Goal: Information Seeking & Learning: Learn about a topic

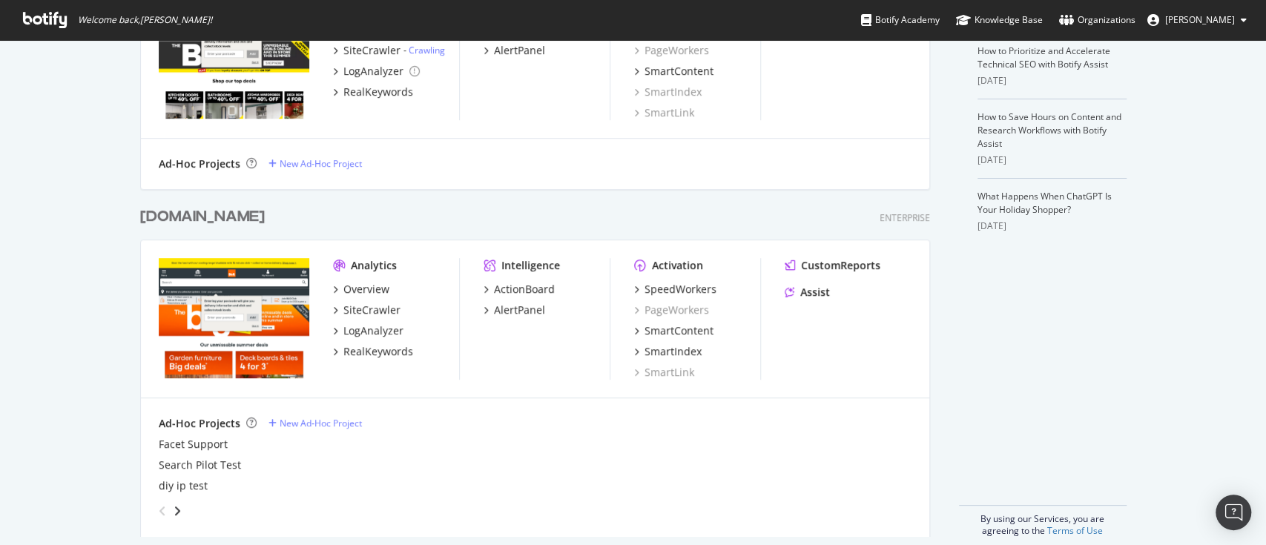
scroll to position [439, 0]
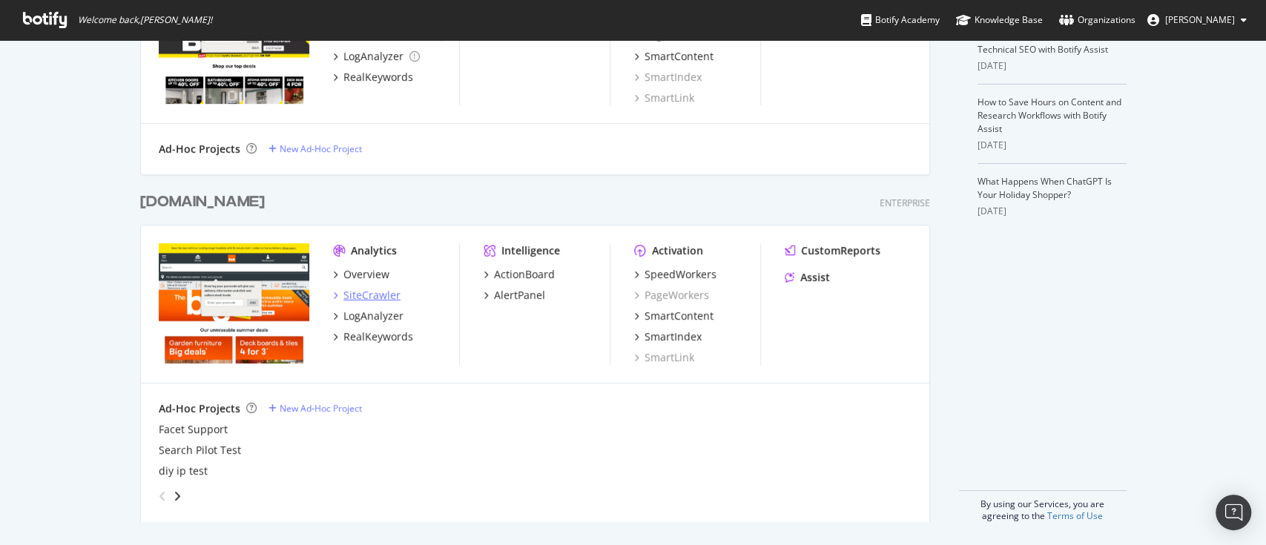
click at [359, 297] on div "SiteCrawler" at bounding box center [372, 295] width 57 height 15
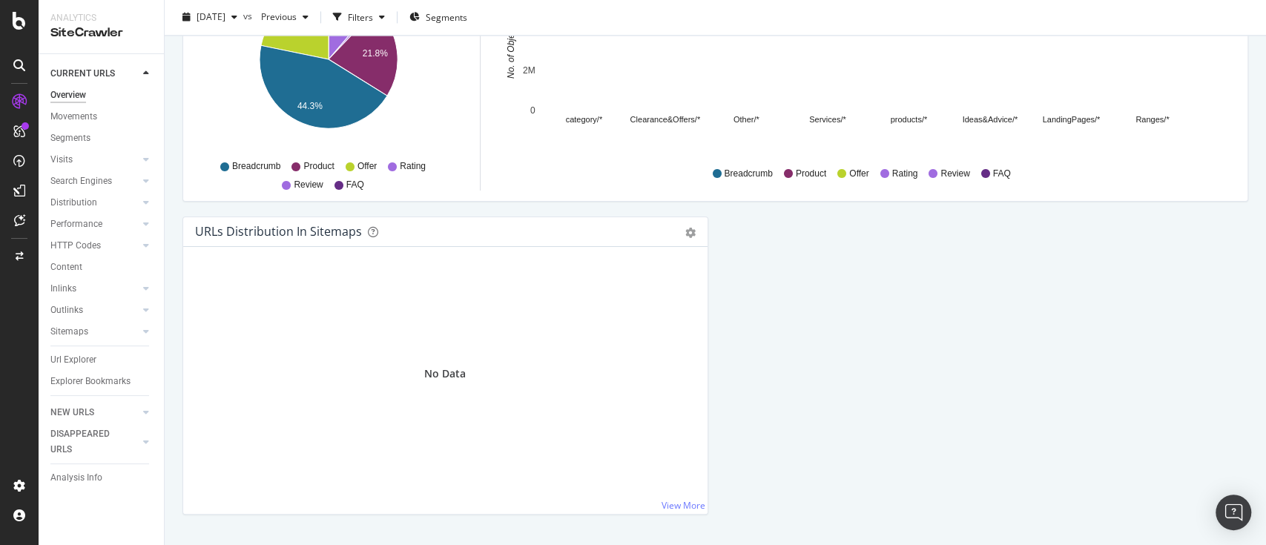
scroll to position [1582, 0]
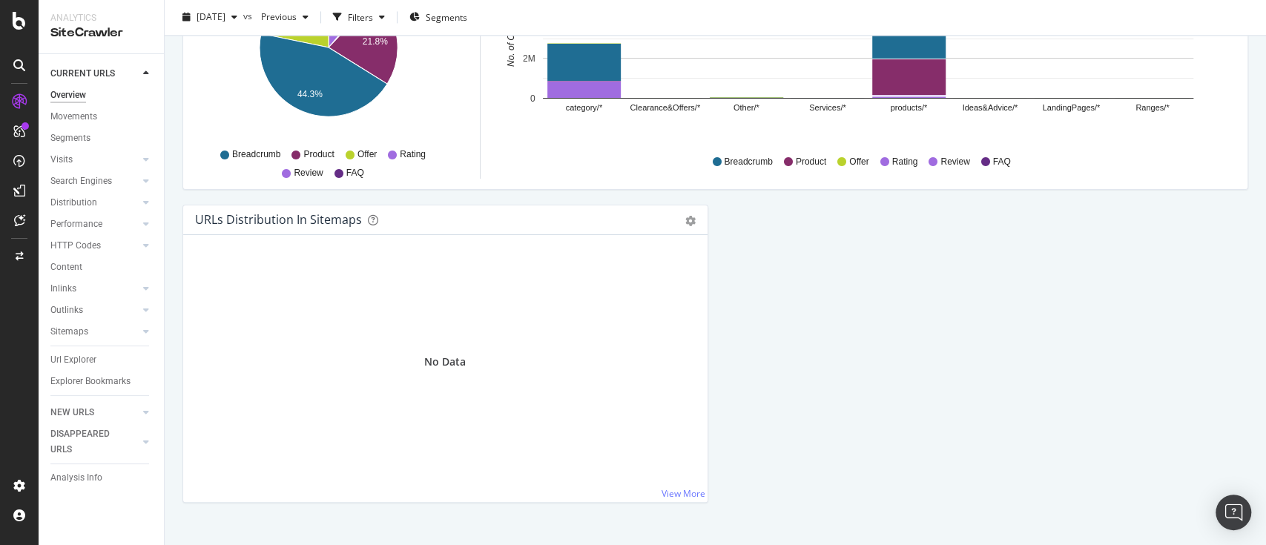
drag, startPoint x: 88, startPoint y: 229, endPoint x: 838, endPoint y: 283, distance: 752.1
click at [88, 229] on div "Performance" at bounding box center [76, 225] width 52 height 16
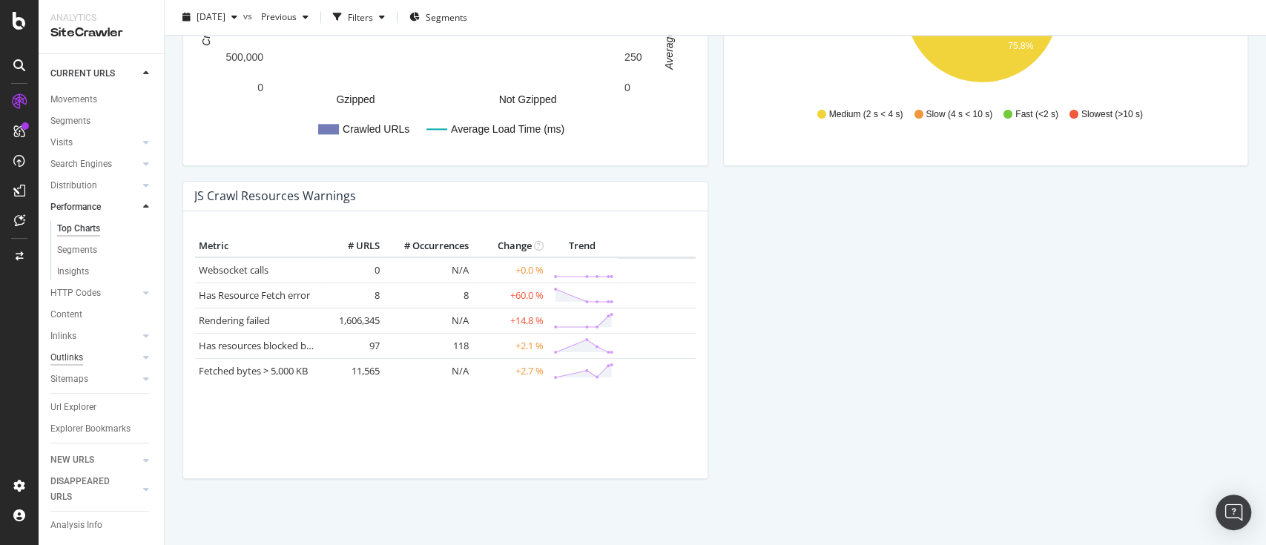
scroll to position [47, 0]
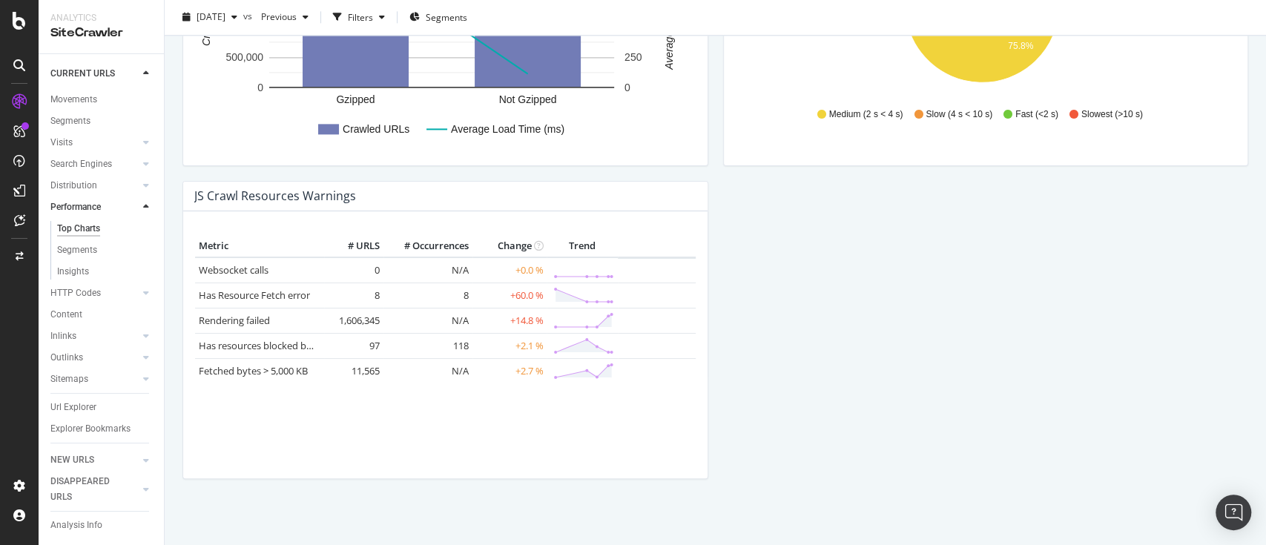
drag, startPoint x: 72, startPoint y: 300, endPoint x: 303, endPoint y: 246, distance: 237.6
click at [72, 307] on div "Content" at bounding box center [66, 315] width 32 height 16
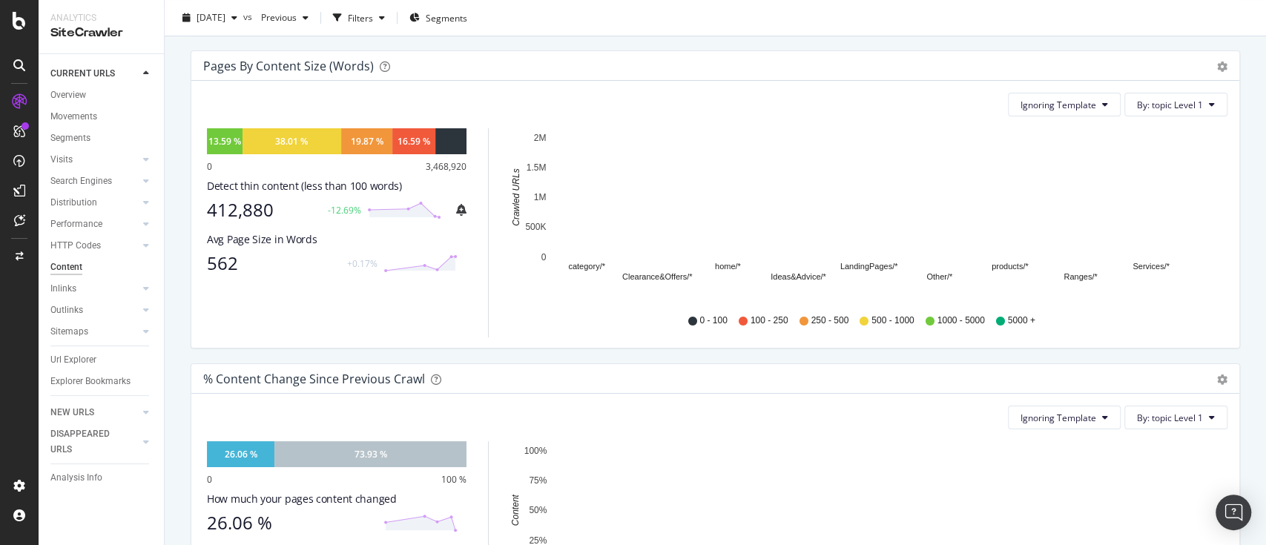
scroll to position [466, 0]
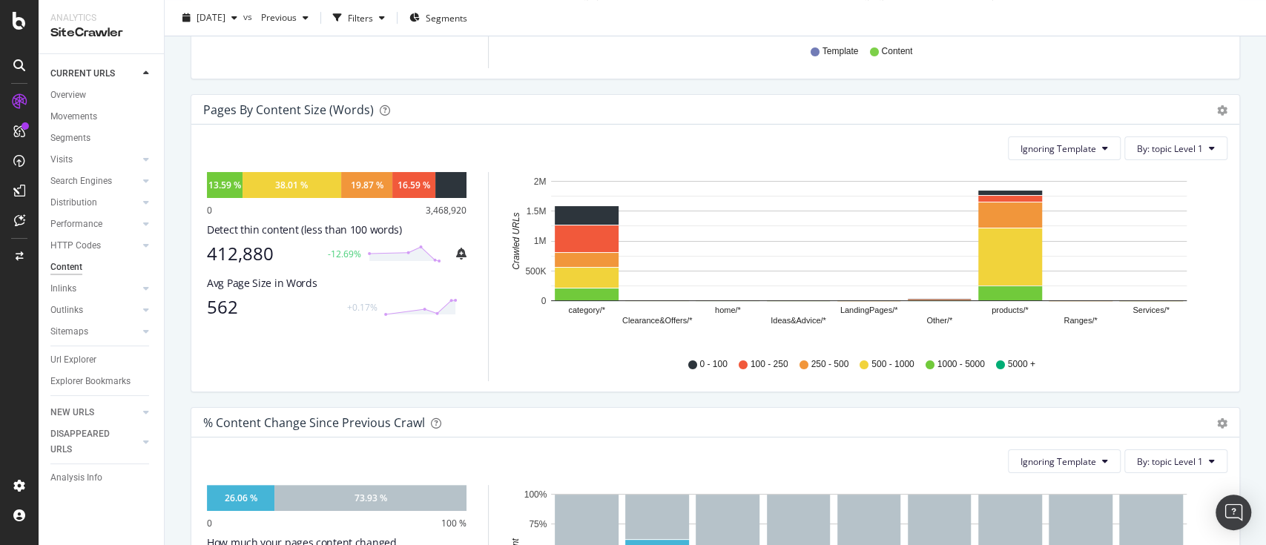
click at [575, 98] on div "Pages by Content Size (Words) Pie Chart (by Percentage) Table Export as CSV Add…" at bounding box center [715, 110] width 1048 height 30
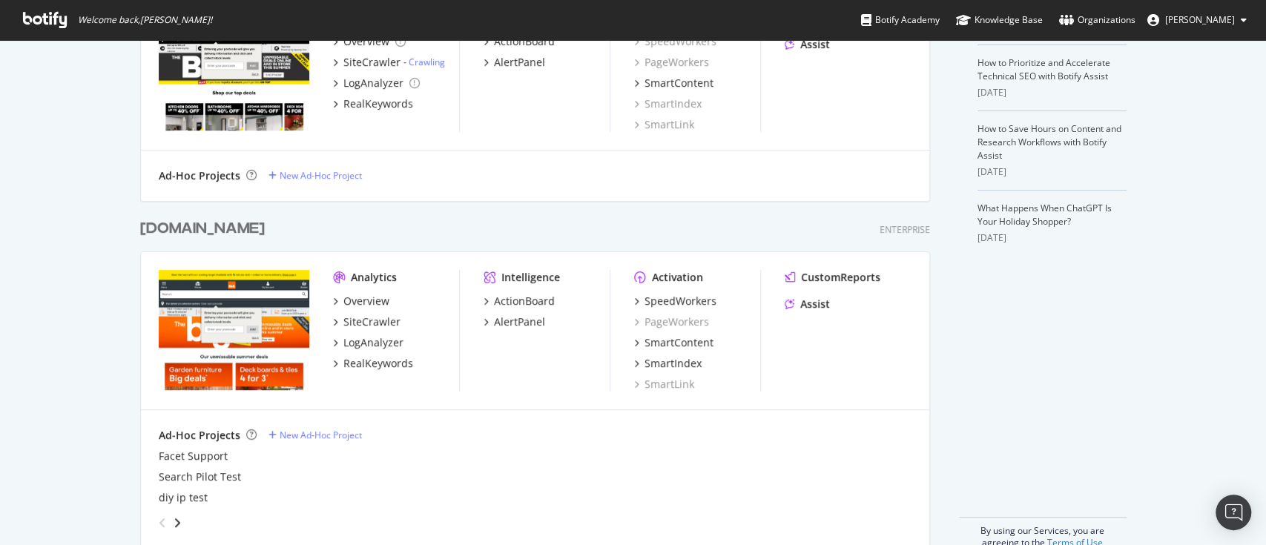
scroll to position [439, 0]
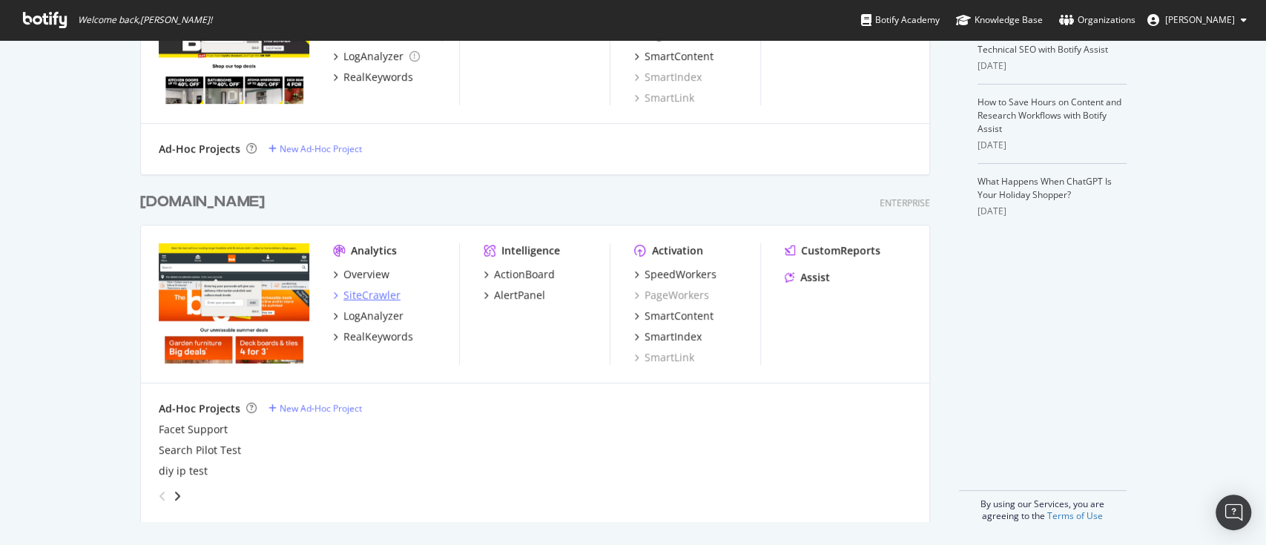
click at [362, 295] on div "SiteCrawler" at bounding box center [372, 295] width 57 height 15
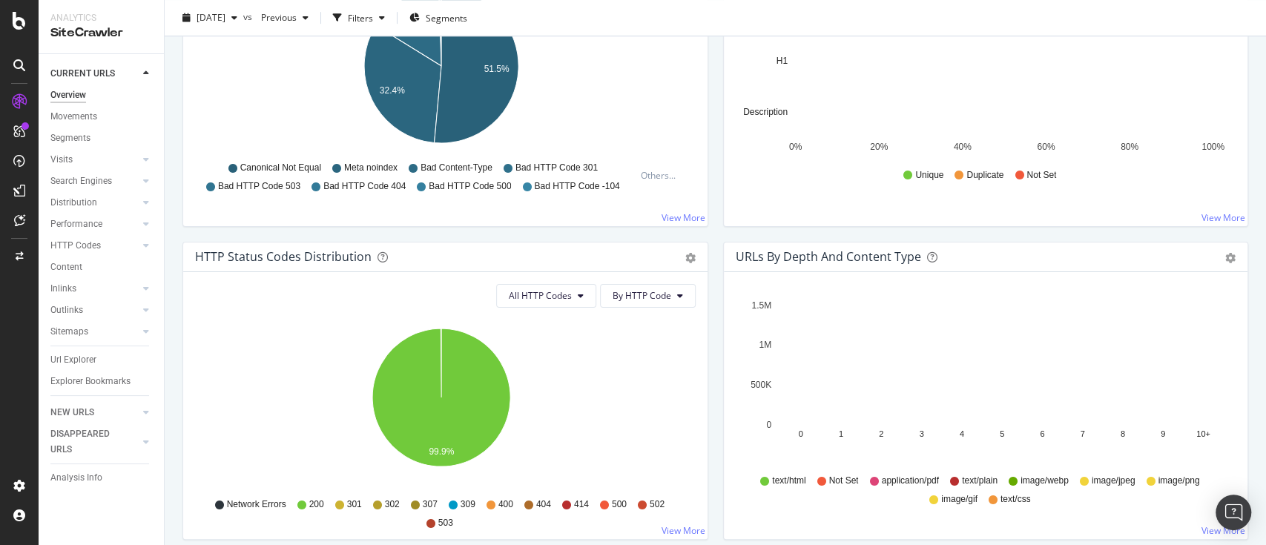
scroll to position [692, 0]
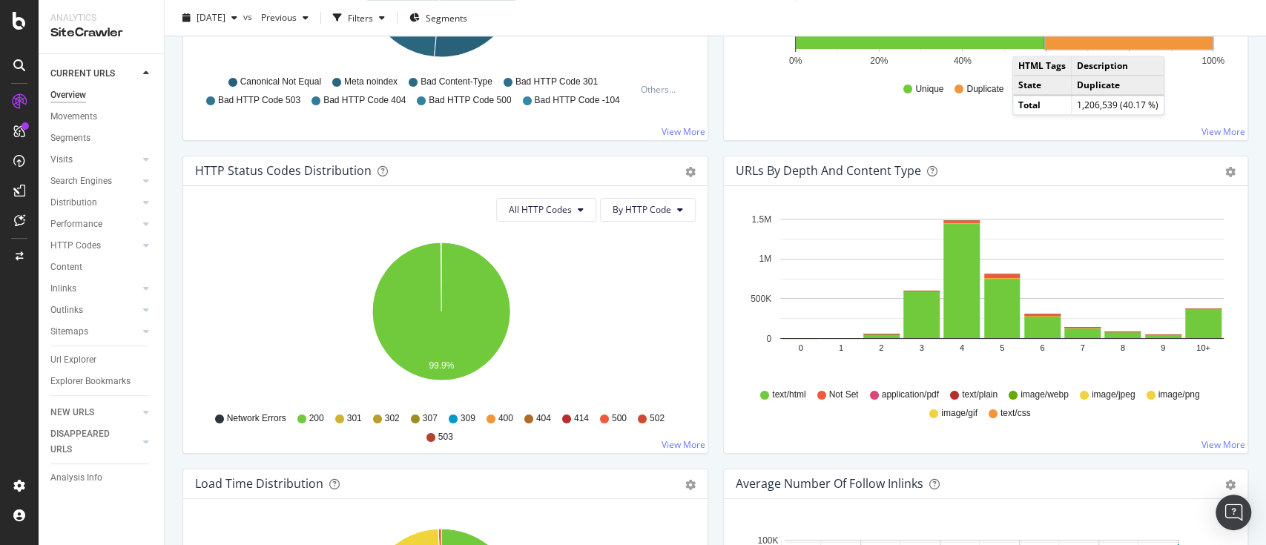
click at [716, 157] on div "URLs by Depth and Content Type Bar (by Value) Bar (by Percentage) Table Export …" at bounding box center [986, 312] width 541 height 313
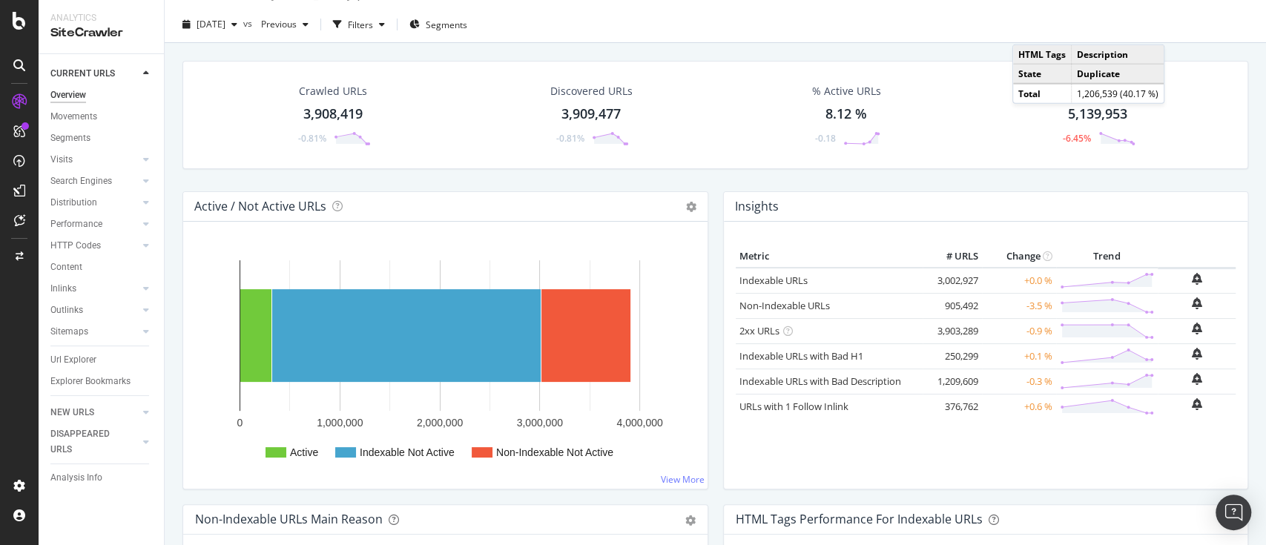
scroll to position [0, 0]
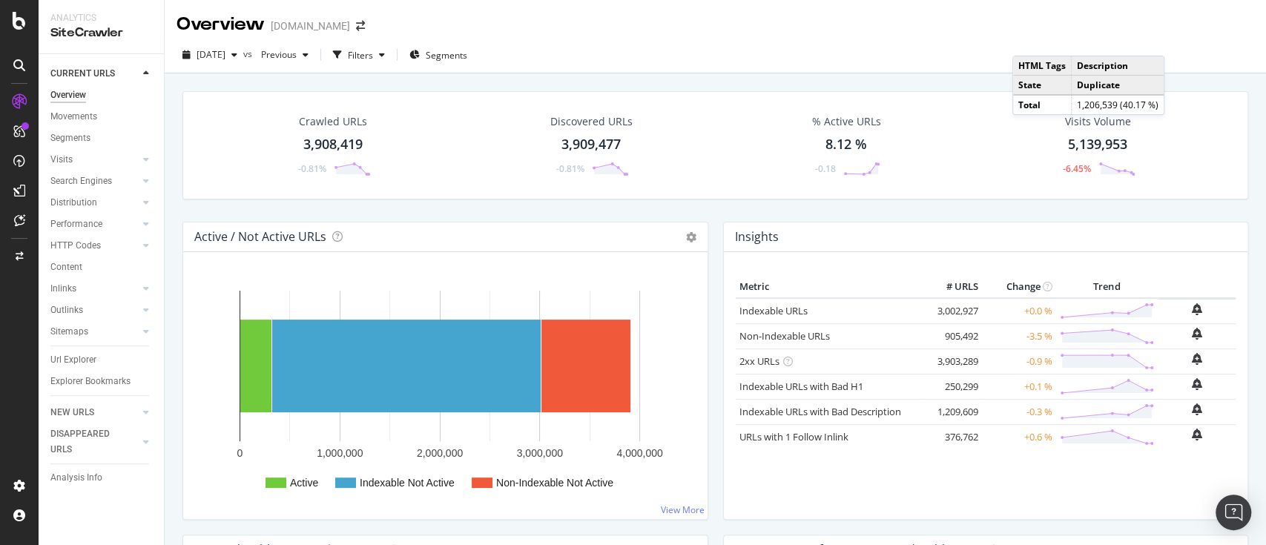
click at [706, 211] on div "Crawled URLs 3,908,419 -0.81% Discovered URLs 3,909,477 -0.81% % Active URLs 8.…" at bounding box center [715, 156] width 1081 height 131
click at [1201, 58] on div "2025 Sep. 26th vs Previous Filters Segments" at bounding box center [716, 58] width 1102 height 30
